Goal: Information Seeking & Learning: Learn about a topic

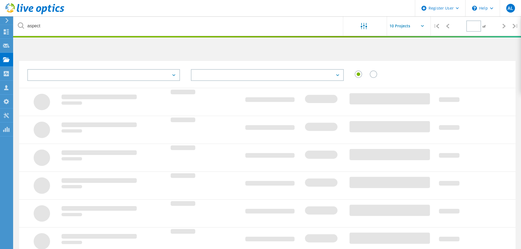
type input "1"
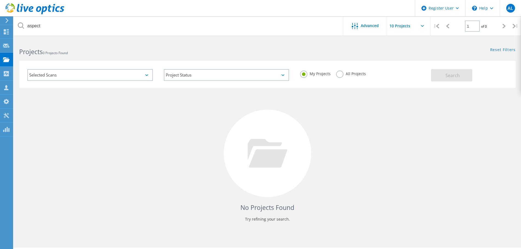
click at [343, 71] on label "All Projects" at bounding box center [351, 73] width 30 height 5
click at [0, 0] on input "All Projects" at bounding box center [0, 0] width 0 height 0
click at [447, 78] on span "Search" at bounding box center [453, 76] width 14 height 6
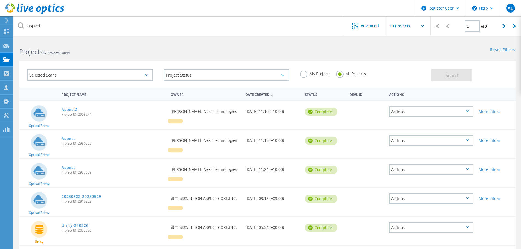
click at [73, 113] on span "Project ID: 2998274" at bounding box center [114, 114] width 104 height 3
click at [74, 112] on link "Aspect2" at bounding box center [70, 110] width 16 height 4
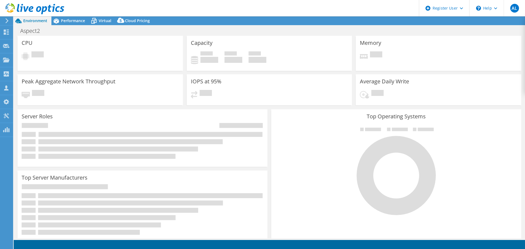
select select "Australia"
select select "AUD"
click at [99, 22] on span "Virtual" at bounding box center [105, 20] width 13 height 5
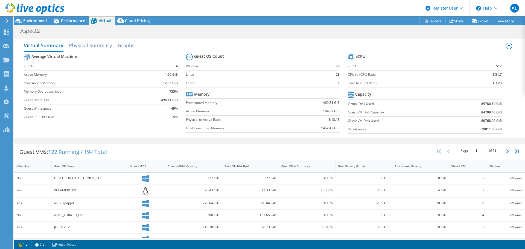
click at [347, 146] on div "Guest VMs: 122 Running / 194 Total Page 1 of 13 5 rows 10 rows 20 rows 25 rows …" at bounding box center [269, 152] width 511 height 17
drag, startPoint x: 473, startPoint y: 120, endPoint x: 497, endPoint y: 121, distance: 23.5
click at [497, 121] on td "60768.90 GiB" at bounding box center [475, 121] width 53 height 8
click at [503, 121] on section "vCPU vCPU 517 CPU to vCPU Ratio 1:51.7 Core to vCPU Ratio 1:3.23 Capacity Virtu…" at bounding box center [429, 95] width 162 height 84
drag, startPoint x: 499, startPoint y: 121, endPoint x: 477, endPoint y: 122, distance: 22.7
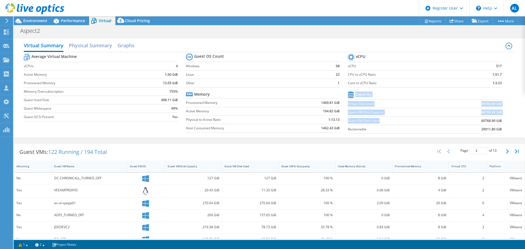
click at [477, 122] on section "vCPU vCPU 517 CPU to vCPU Ratio 1:51.7 Core to vCPU Ratio 1:3.23 Capacity Virtu…" at bounding box center [429, 95] width 162 height 84
click at [477, 122] on td "60768.90 GiB" at bounding box center [475, 121] width 53 height 8
drag, startPoint x: 478, startPoint y: 121, endPoint x: 499, endPoint y: 121, distance: 20.5
click at [499, 121] on section "vCPU vCPU 517 CPU to vCPU Ratio 1:51.7 Core to vCPU Ratio 1:3.23 Capacity Virtu…" at bounding box center [429, 95] width 162 height 84
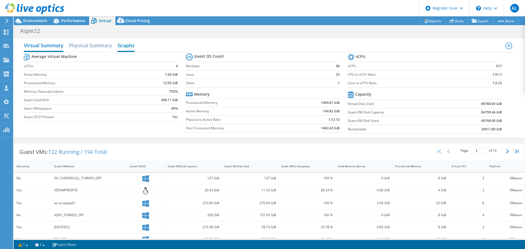
click at [123, 50] on h2 "Graphs" at bounding box center [126, 46] width 17 height 12
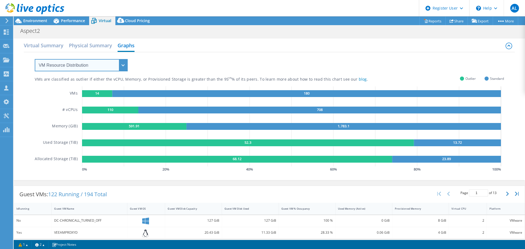
click at [108, 66] on select "VM Resource Distribution Provisioning Contrast Over Provisioning" at bounding box center [81, 65] width 93 height 12
click at [35, 59] on select "VM Resource Distribution Provisioning Contrast Over Provisioning" at bounding box center [81, 65] width 93 height 12
drag, startPoint x: 110, startPoint y: 57, endPoint x: 108, endPoint y: 65, distance: 7.7
click at [110, 58] on div "VM Resource Distribution Provisioning Contrast Over Provisioning" at bounding box center [76, 61] width 104 height 19
click at [107, 65] on select "VM Resource Distribution Provisioning Contrast Over Provisioning" at bounding box center [81, 65] width 93 height 12
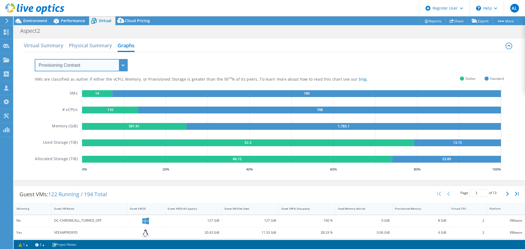
click at [35, 59] on select "VM Resource Distribution Provisioning Contrast Over Provisioning" at bounding box center [81, 65] width 93 height 12
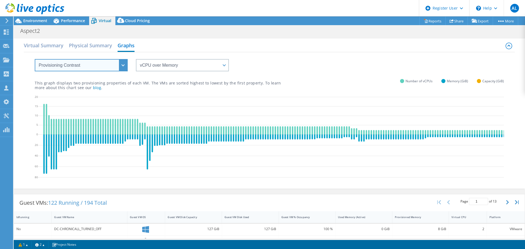
drag, startPoint x: 105, startPoint y: 66, endPoint x: 103, endPoint y: 71, distance: 4.7
click at [105, 68] on select "VM Resource Distribution Provisioning Contrast Over Provisioning" at bounding box center [81, 65] width 93 height 12
click at [35, 59] on select "VM Resource Distribution Provisioning Contrast Over Provisioning" at bounding box center [81, 65] width 93 height 12
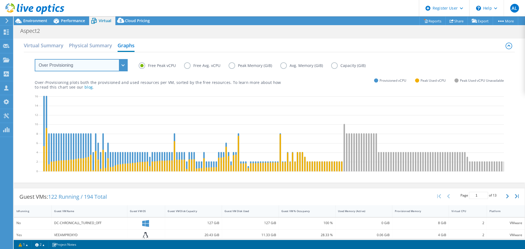
click at [103, 66] on select "VM Resource Distribution Provisioning Contrast Over Provisioning" at bounding box center [81, 65] width 93 height 12
click at [176, 53] on div "Free Peak vCPU Free Avg. vCPU Peak Memory (GiB) Avg. Memory (GiB) Capacity (GiB)" at bounding box center [269, 61] width 469 height 19
click at [113, 64] on select "VM Resource Distribution Provisioning Contrast Over Provisioning" at bounding box center [81, 65] width 93 height 12
click at [35, 59] on select "VM Resource Distribution Provisioning Contrast Over Provisioning" at bounding box center [81, 65] width 93 height 12
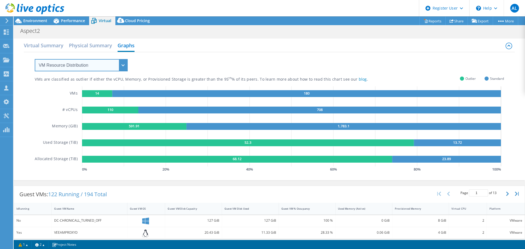
drag, startPoint x: 102, startPoint y: 63, endPoint x: 102, endPoint y: 67, distance: 3.8
click at [102, 63] on select "VM Resource Distribution Provisioning Contrast Over Provisioning" at bounding box center [81, 65] width 93 height 12
click at [35, 59] on select "VM Resource Distribution Provisioning Contrast Over Provisioning" at bounding box center [81, 65] width 93 height 12
click at [103, 62] on select "VM Resource Distribution Provisioning Contrast Over Provisioning" at bounding box center [81, 65] width 93 height 12
select select "Provisioning Contrast"
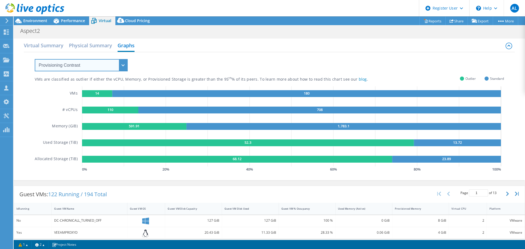
click at [35, 59] on select "VM Resource Distribution Provisioning Contrast Over Provisioning" at bounding box center [81, 65] width 93 height 12
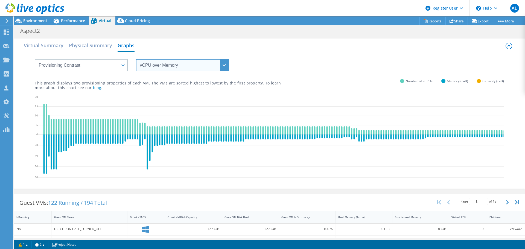
click at [180, 66] on select "vCPU over Memory vCPU over Capacity Memory over vCPU Memory over Capacity Capac…" at bounding box center [182, 65] width 93 height 12
click at [136, 59] on select "vCPU over Memory vCPU over Capacity Memory over vCPU Memory over Capacity Capac…" at bounding box center [182, 65] width 93 height 12
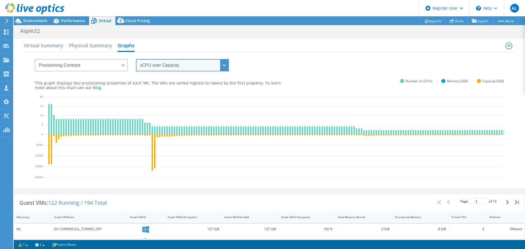
click at [187, 64] on select "vCPU over Memory vCPU over Capacity Memory over vCPU Memory over Capacity Capac…" at bounding box center [182, 65] width 93 height 12
click at [136, 59] on select "vCPU over Memory vCPU over Capacity Memory over vCPU Memory over Capacity Capac…" at bounding box center [182, 65] width 93 height 12
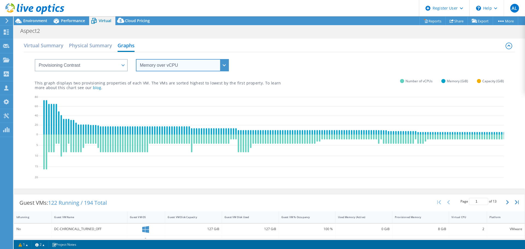
click at [185, 63] on select "vCPU over Memory vCPU over Capacity Memory over vCPU Memory over Capacity Capac…" at bounding box center [182, 65] width 93 height 12
click at [136, 59] on select "vCPU over Memory vCPU over Capacity Memory over vCPU Memory over Capacity Capac…" at bounding box center [182, 65] width 93 height 12
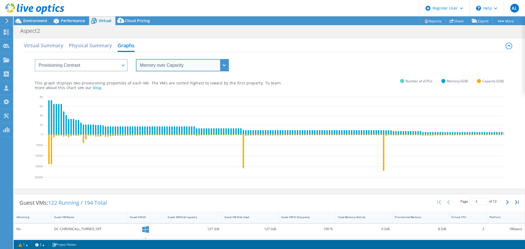
click at [185, 68] on select "vCPU over Memory vCPU over Capacity Memory over vCPU Memory over Capacity Capac…" at bounding box center [182, 65] width 93 height 12
click at [136, 59] on select "vCPU over Memory vCPU over Capacity Memory over vCPU Memory over Capacity Capac…" at bounding box center [182, 65] width 93 height 12
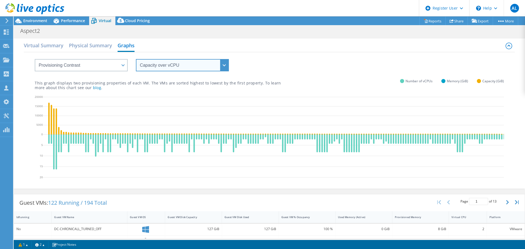
click at [185, 62] on select "vCPU over Memory vCPU over Capacity Memory over vCPU Memory over Capacity Capac…" at bounding box center [182, 65] width 93 height 12
select select "Capacity over Memory"
click at [136, 59] on select "vCPU over Memory vCPU over Capacity Memory over vCPU Memory over Capacity Capac…" at bounding box center [182, 65] width 93 height 12
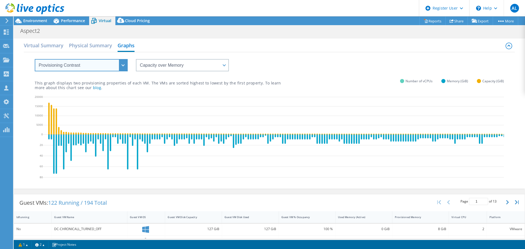
click at [121, 71] on select "VM Resource Distribution Provisioning Contrast Over Provisioning" at bounding box center [81, 65] width 93 height 12
select select "Over Provisioning"
click at [35, 59] on select "VM Resource Distribution Provisioning Contrast Over Provisioning" at bounding box center [81, 65] width 93 height 12
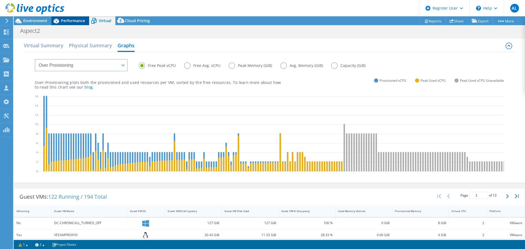
click at [76, 25] on div "Performance" at bounding box center [70, 20] width 38 height 9
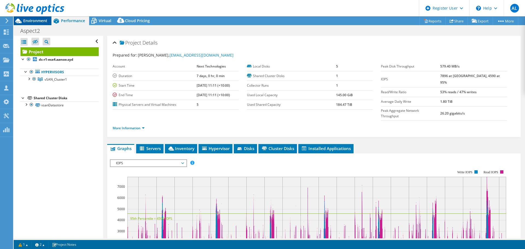
click at [40, 24] on div "Environment" at bounding box center [33, 20] width 38 height 9
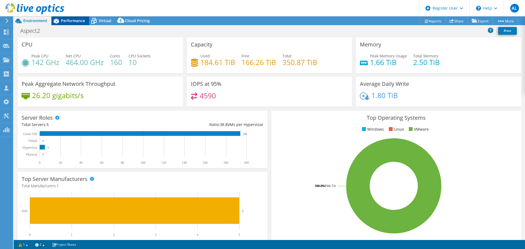
click at [69, 17] on div "Performance" at bounding box center [70, 20] width 38 height 9
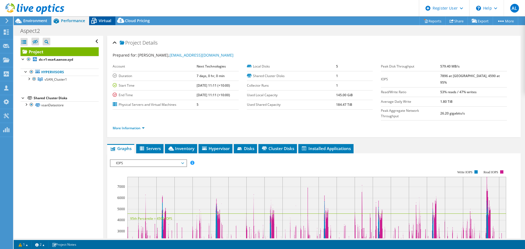
click at [103, 24] on div "Virtual" at bounding box center [102, 20] width 26 height 9
